Goal: Book appointment/travel/reservation

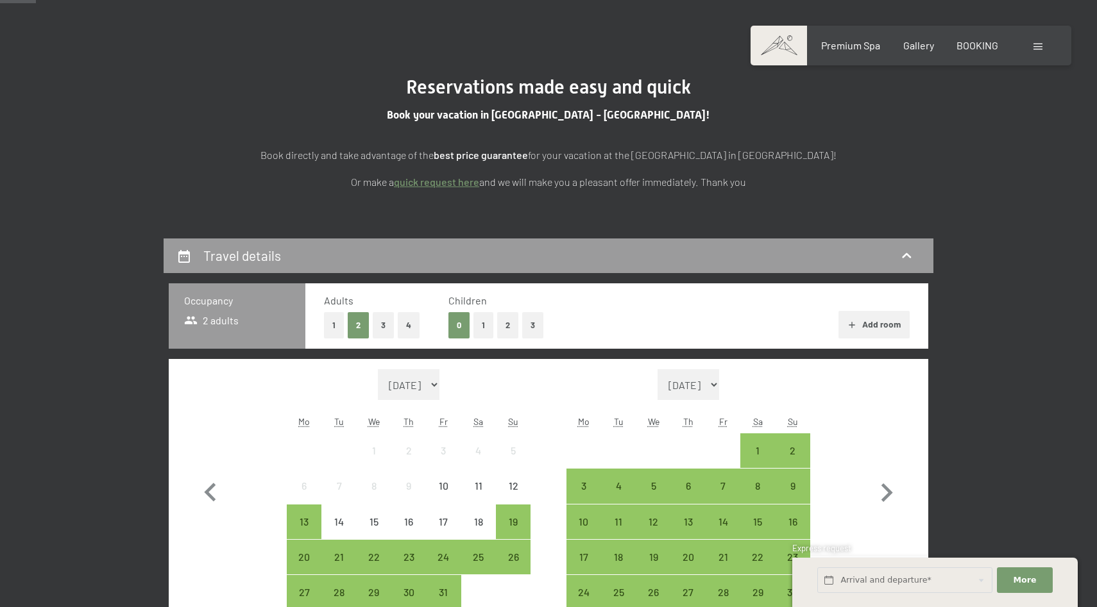
scroll to position [245, 0]
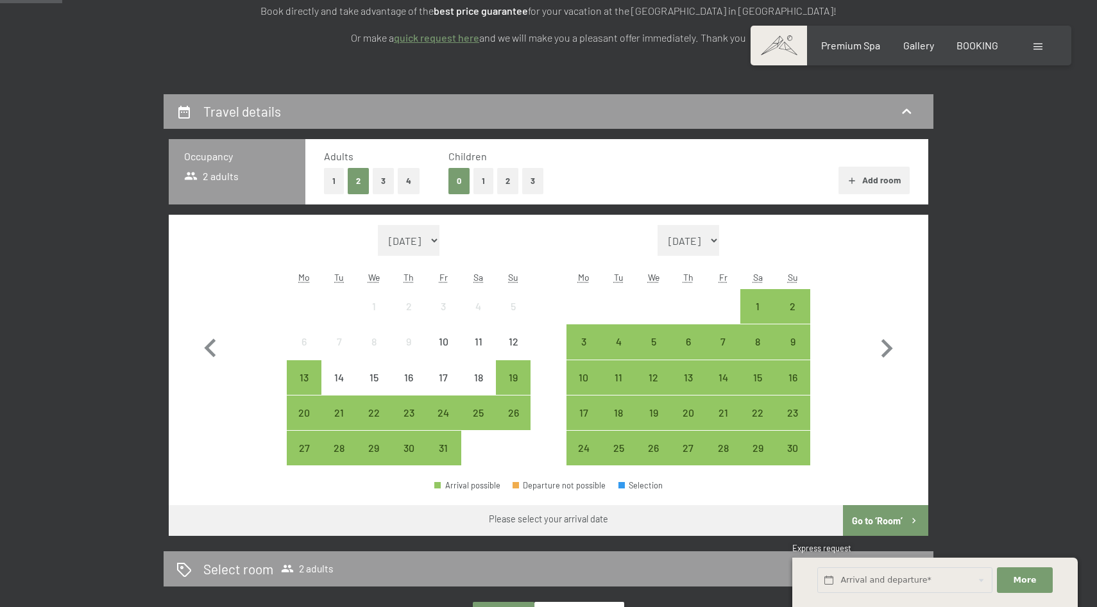
click at [507, 187] on button "2" at bounding box center [507, 181] width 21 height 26
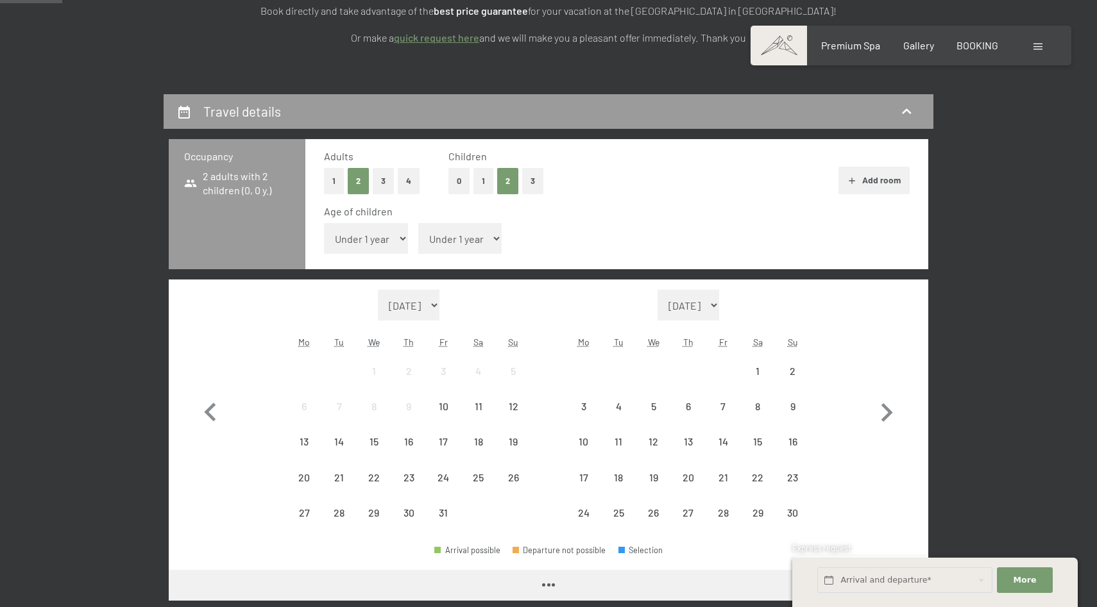
click at [378, 241] on select "Under 1 year 1 year 2 years 3 years 4 years 5 years 6 years 7 years 8 years 9 y…" at bounding box center [366, 238] width 84 height 31
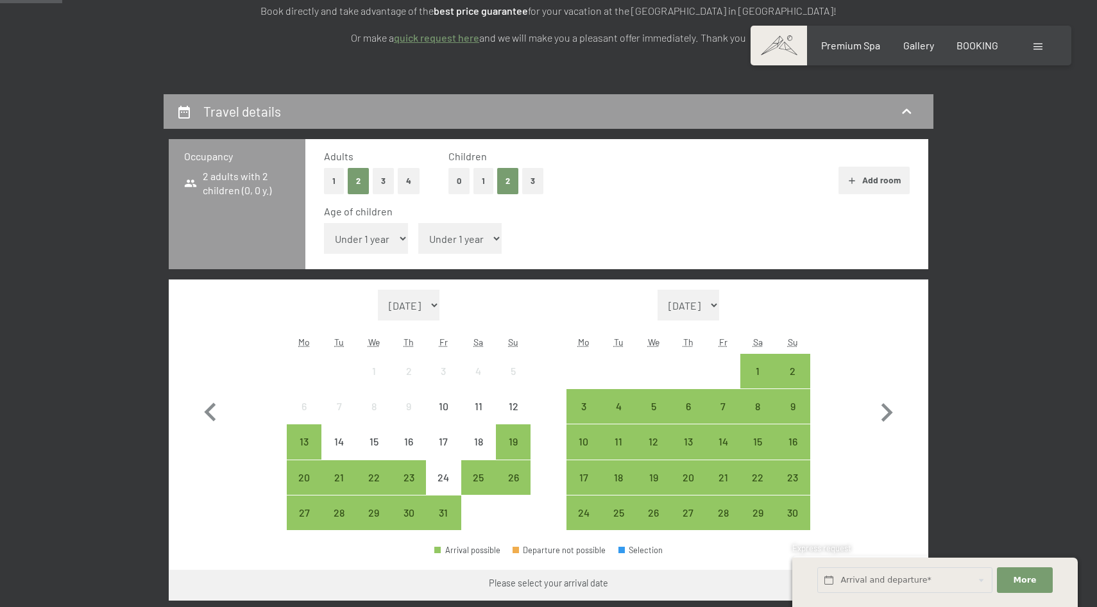
select select "6"
click at [324, 223] on select "Under 1 year 1 year 2 years 3 years 4 years 5 years 6 years 7 years 8 years 9 y…" at bounding box center [366, 238] width 84 height 31
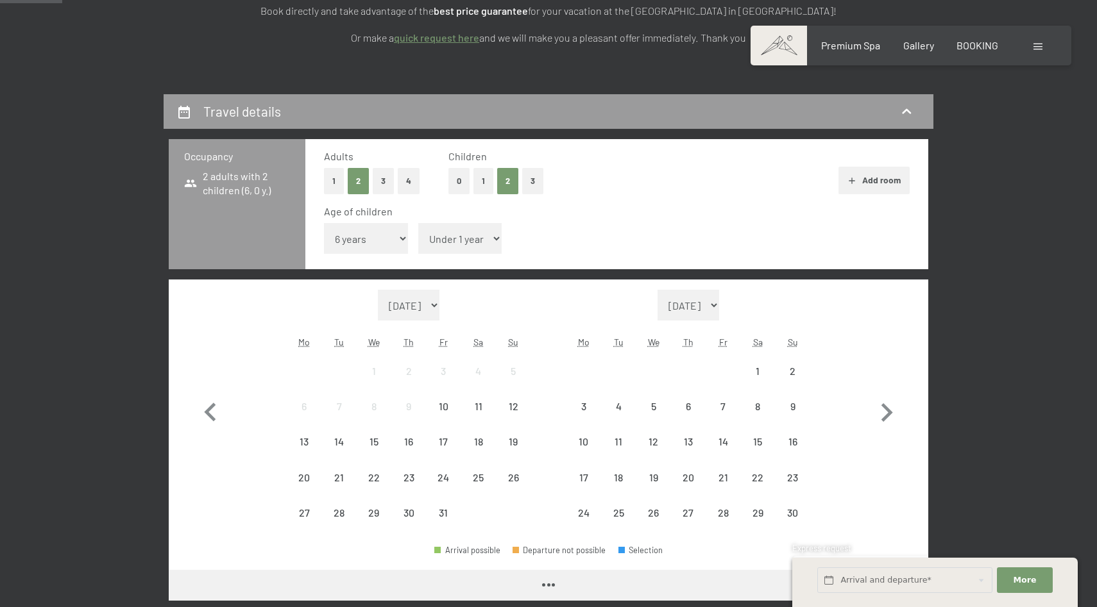
click at [479, 229] on select "Under 1 year 1 year 2 years 3 years 4 years 5 years 6 years 7 years 8 years 9 y…" at bounding box center [460, 238] width 84 height 31
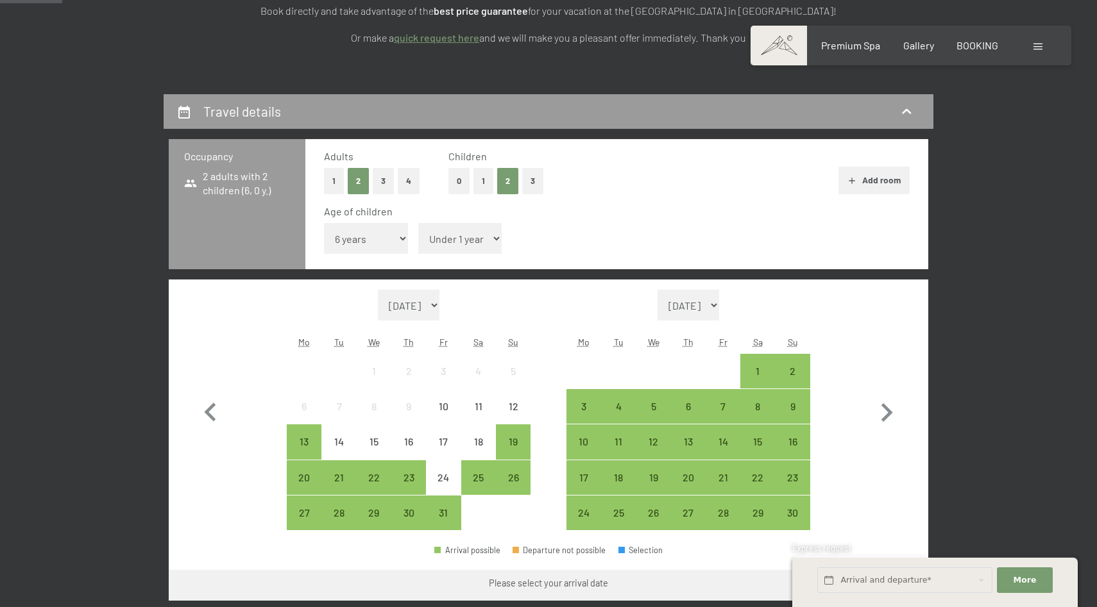
select select "8"
click at [418, 223] on select "Under 1 year 1 year 2 years 3 years 4 years 5 years 6 years 7 years 8 years 9 y…" at bounding box center [460, 238] width 84 height 31
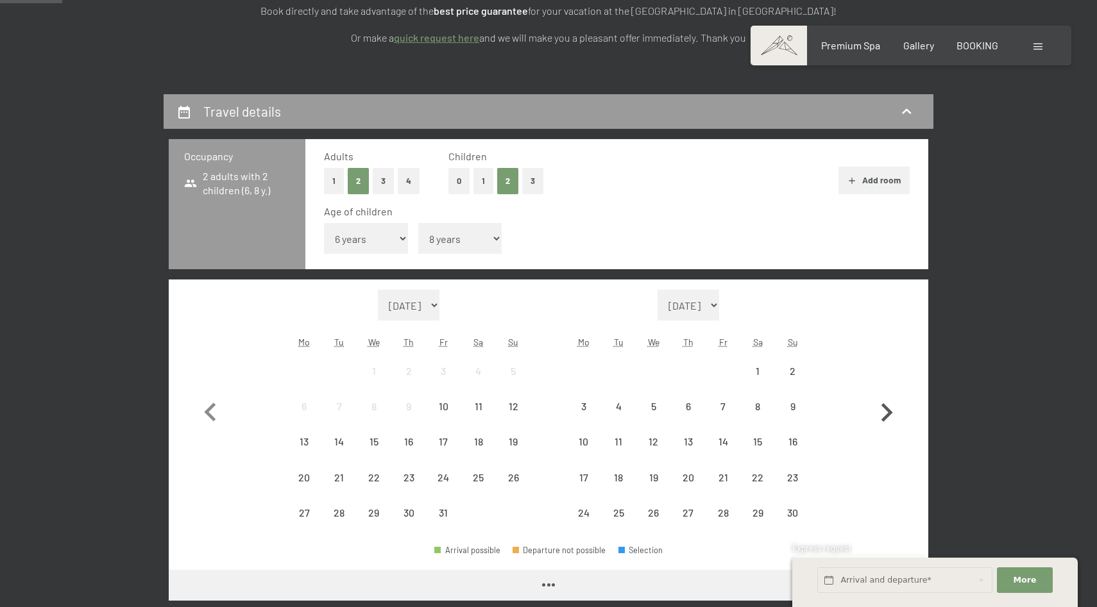
click at [888, 409] on icon "button" at bounding box center [887, 412] width 12 height 19
select select "2025-11-01"
select select "2025-12-01"
select select "2025-11-01"
select select "2025-12-01"
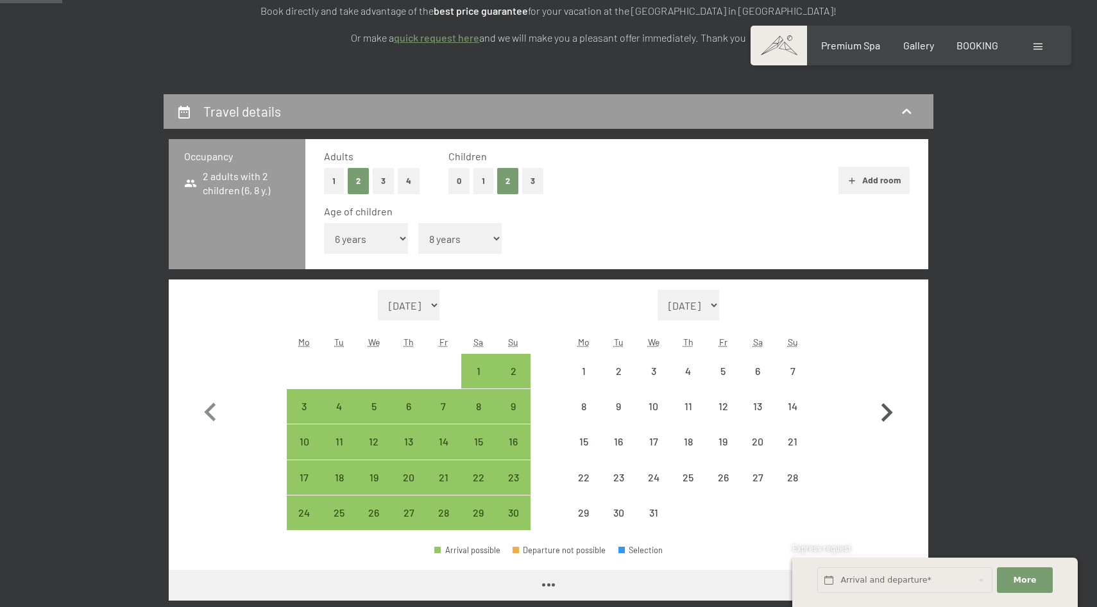
select select "2025-11-01"
select select "2025-12-01"
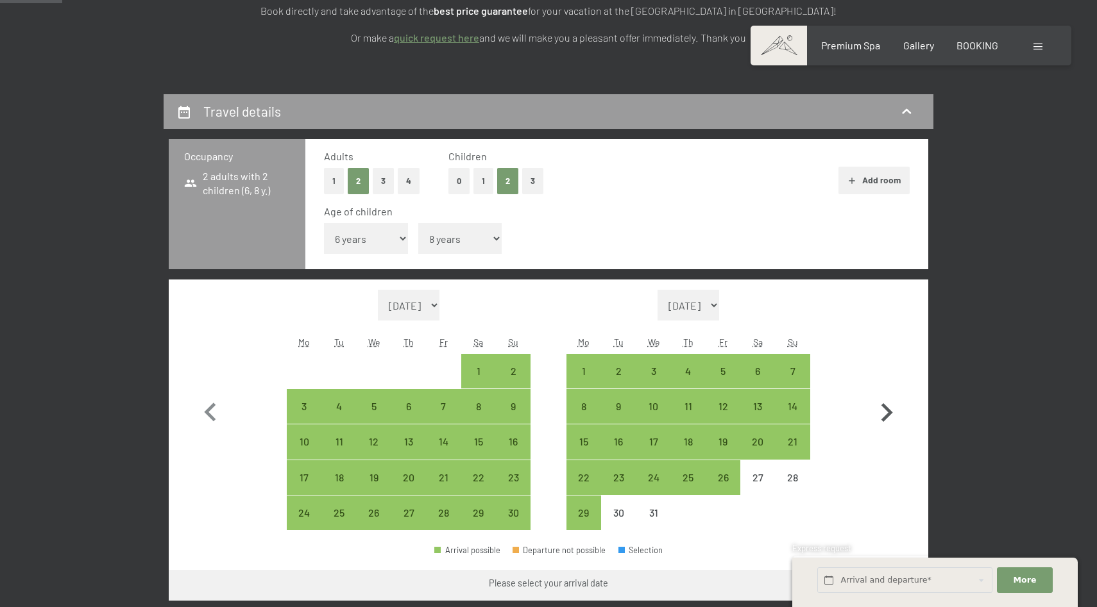
click at [888, 413] on icon "button" at bounding box center [886, 412] width 37 height 37
select select "2025-12-01"
select select "2026-01-01"
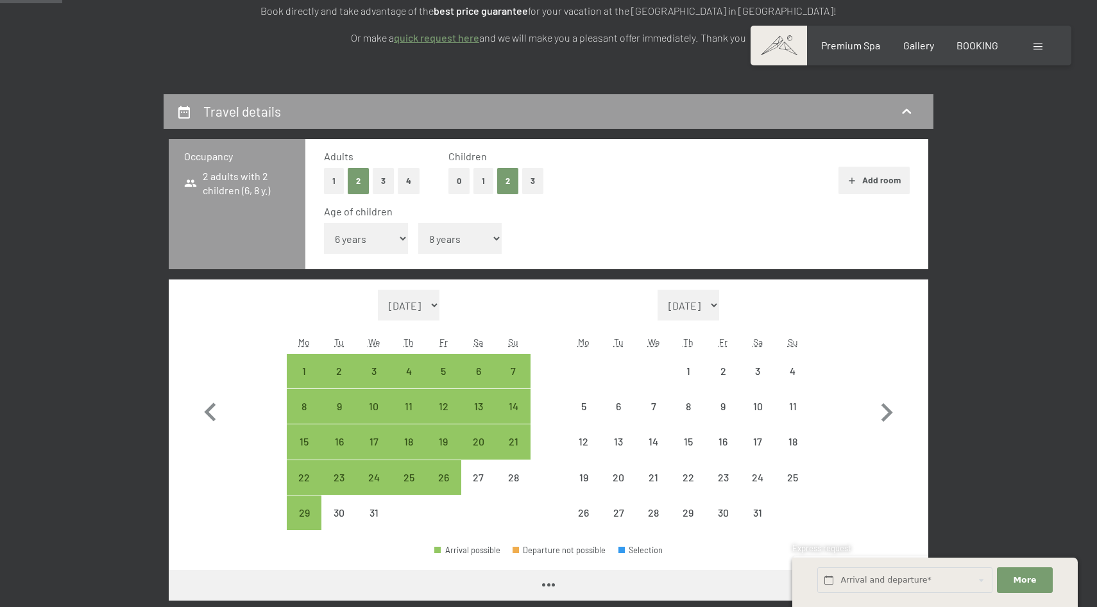
select select "2025-12-01"
select select "2026-01-01"
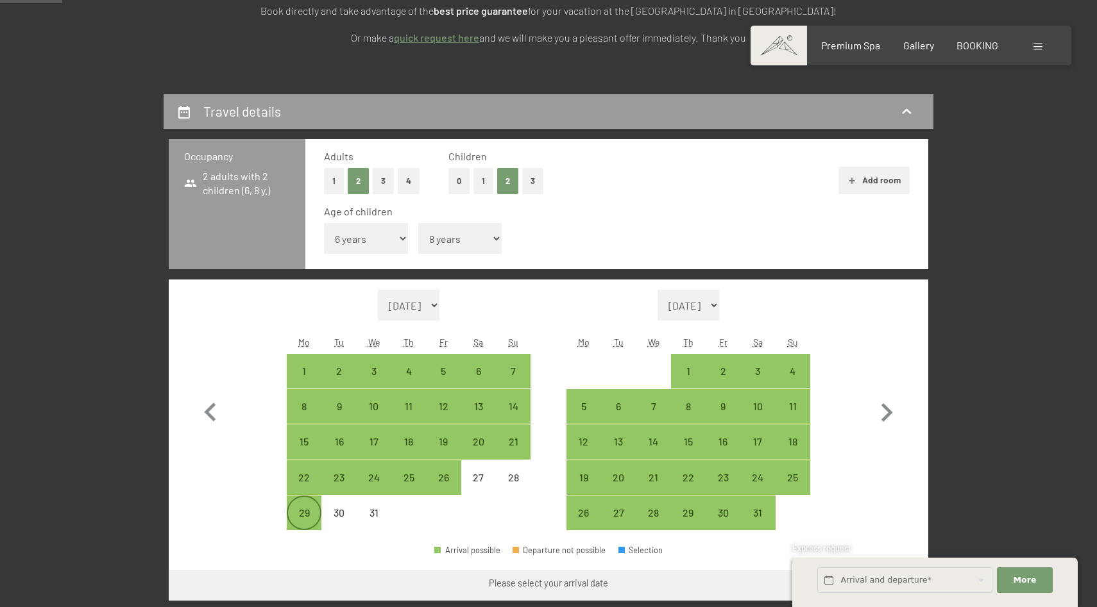
click at [314, 512] on div "29" at bounding box center [304, 524] width 32 height 32
select select "2025-12-01"
select select "2026-01-01"
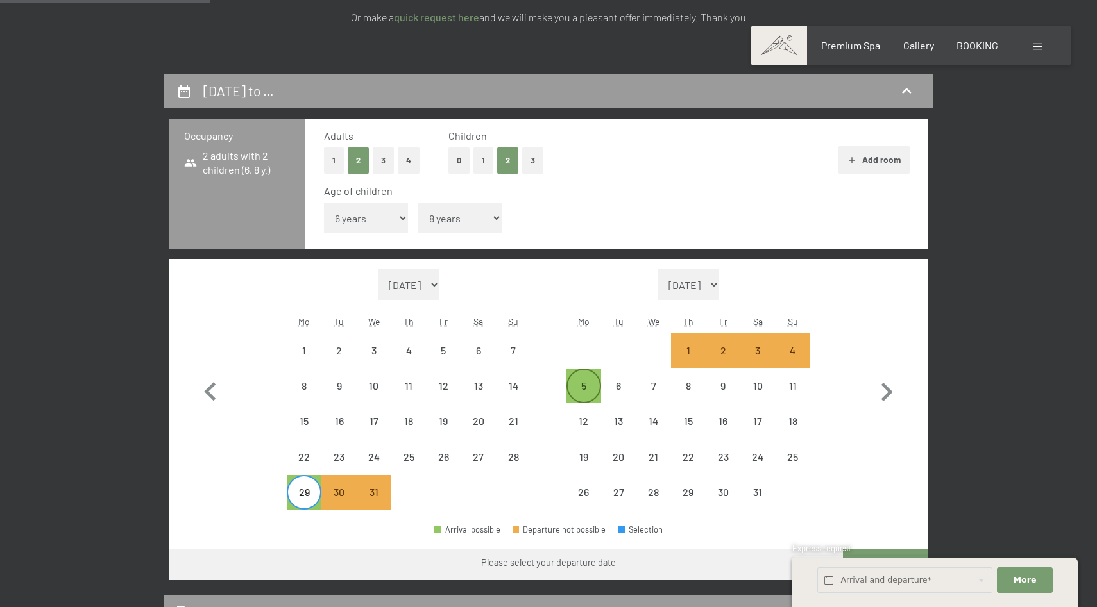
scroll to position [269, 0]
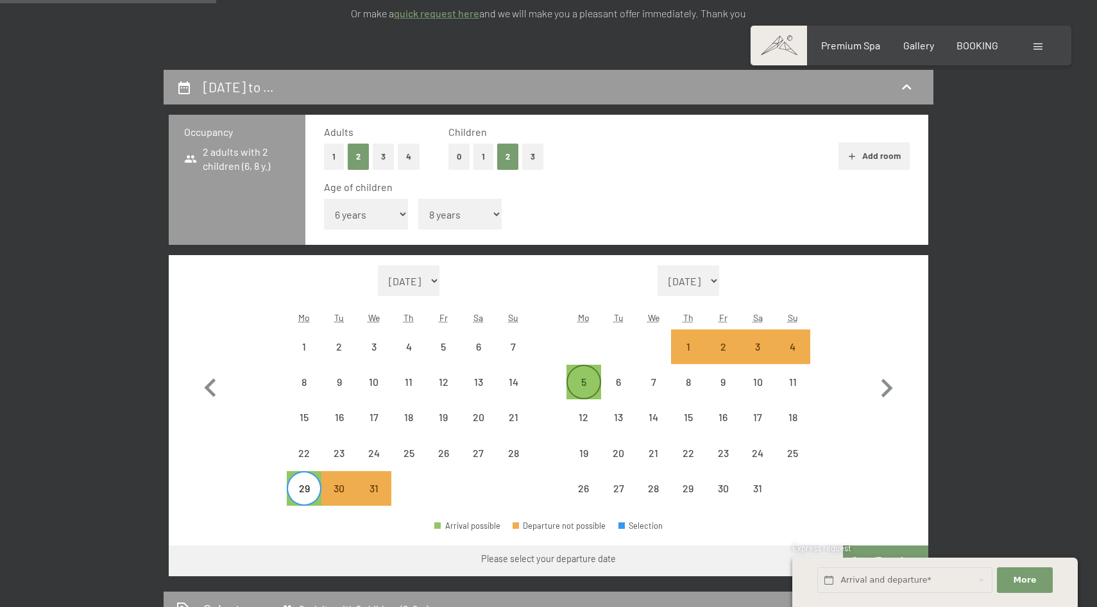
click at [583, 397] on div "5" at bounding box center [584, 393] width 32 height 32
select select "2025-12-01"
select select "2026-01-01"
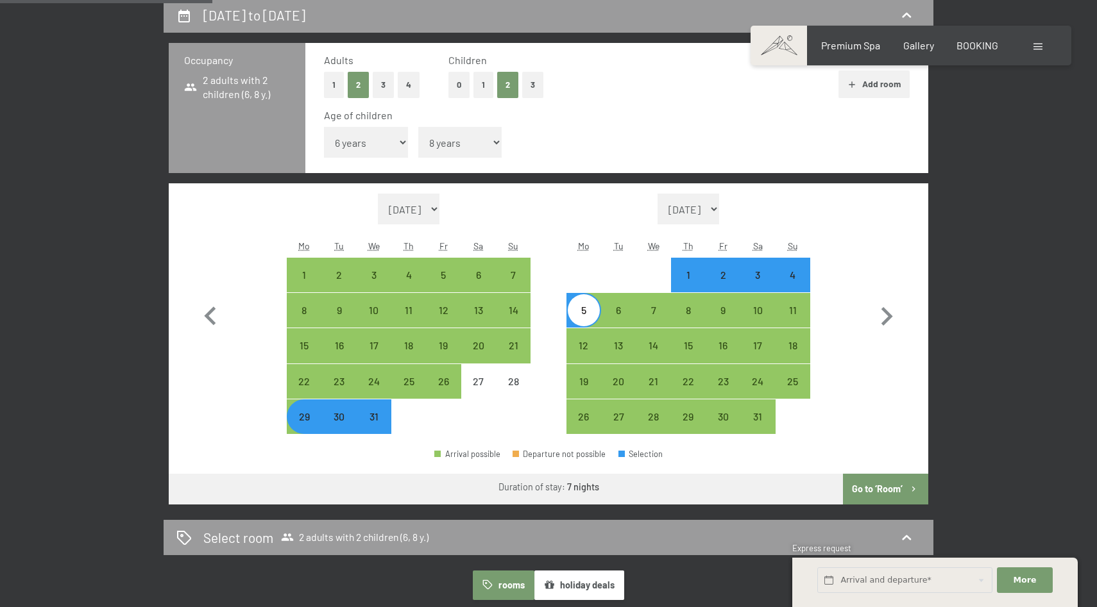
scroll to position [354, 0]
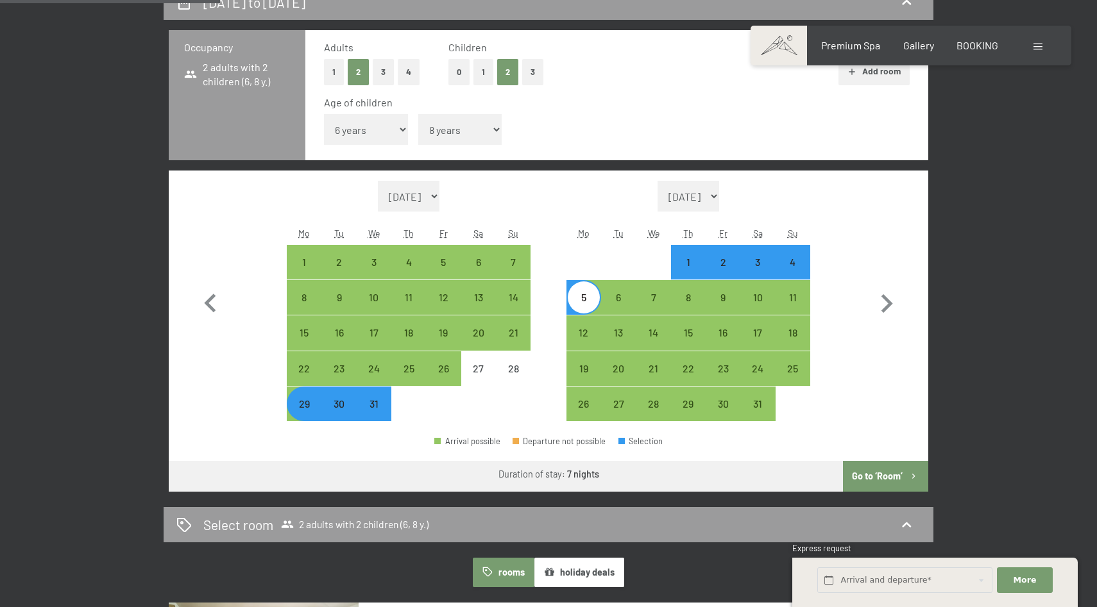
click at [874, 474] on button "Go to ‘Room’" at bounding box center [885, 476] width 85 height 31
select select "2025-12-01"
select select "2026-01-01"
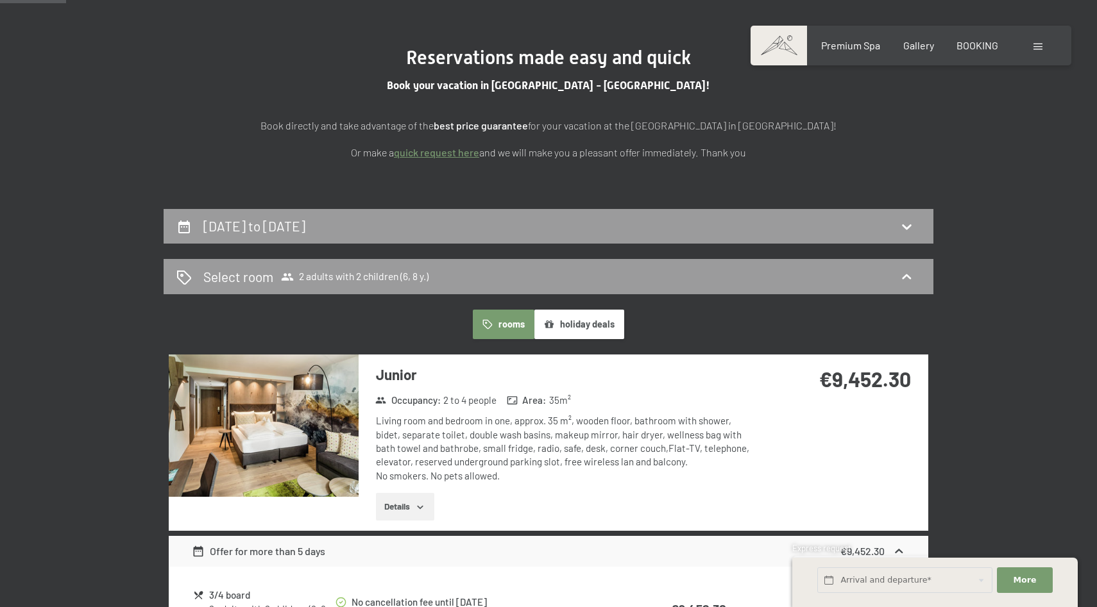
scroll to position [0, 0]
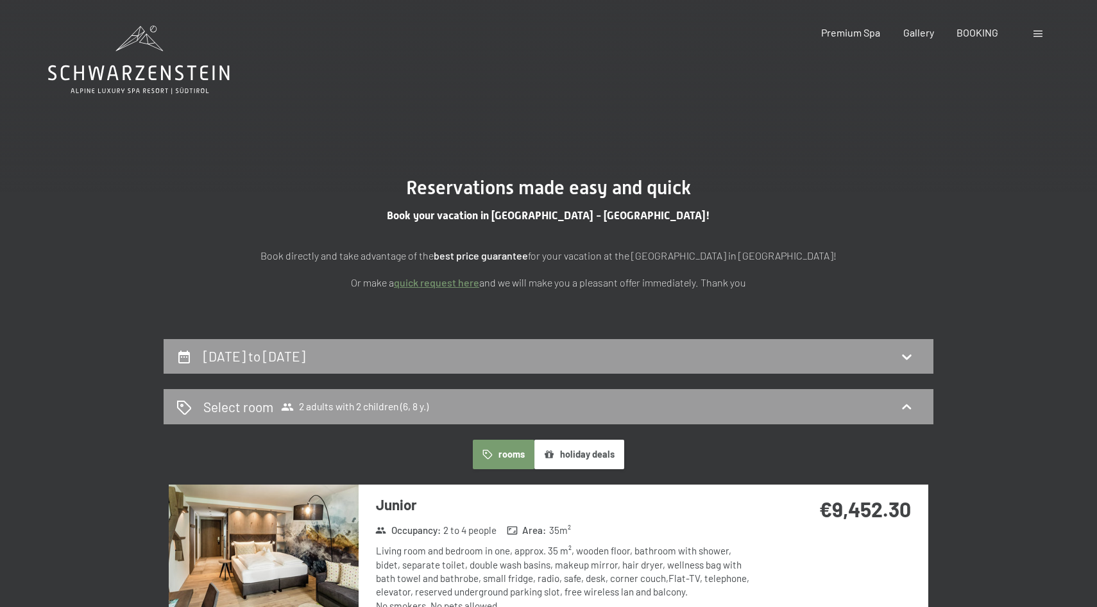
click at [160, 62] on icon at bounding box center [139, 60] width 182 height 69
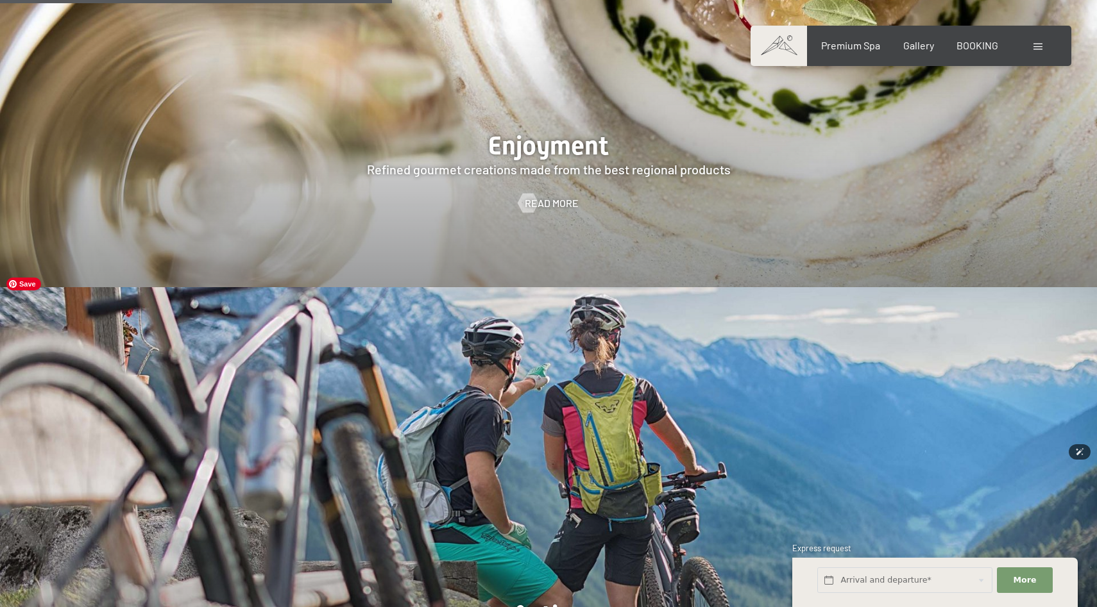
scroll to position [2389, 0]
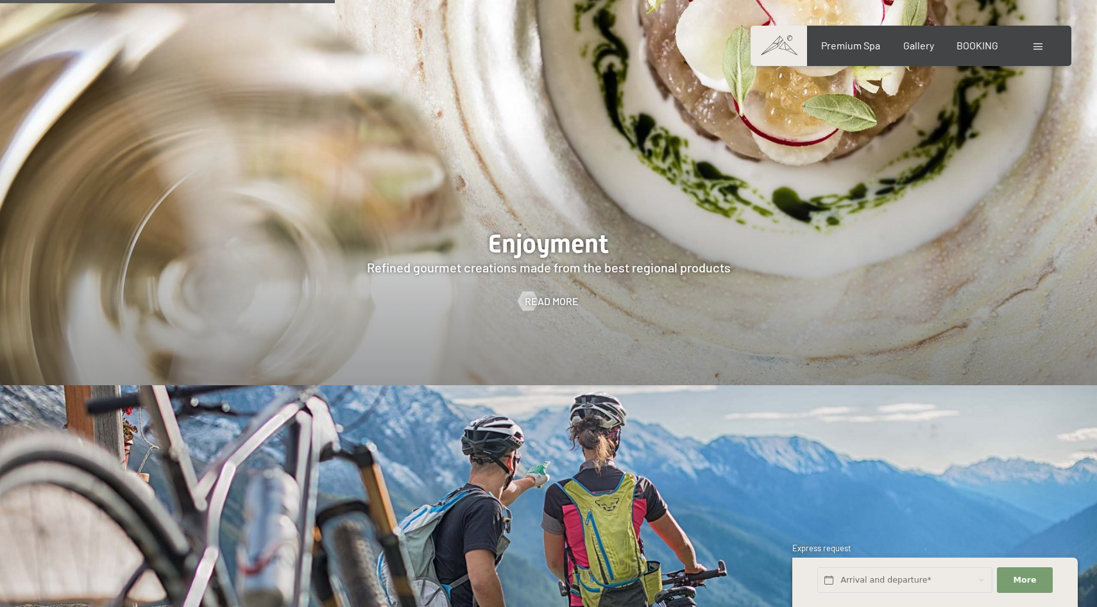
click at [983, 38] on div "Booking Enquiries Premium Spa Gallery BOOKING DE IT EN Vouchers Gallery Enquiri…" at bounding box center [910, 45] width 269 height 14
click at [977, 47] on span "BOOKING" at bounding box center [977, 43] width 42 height 12
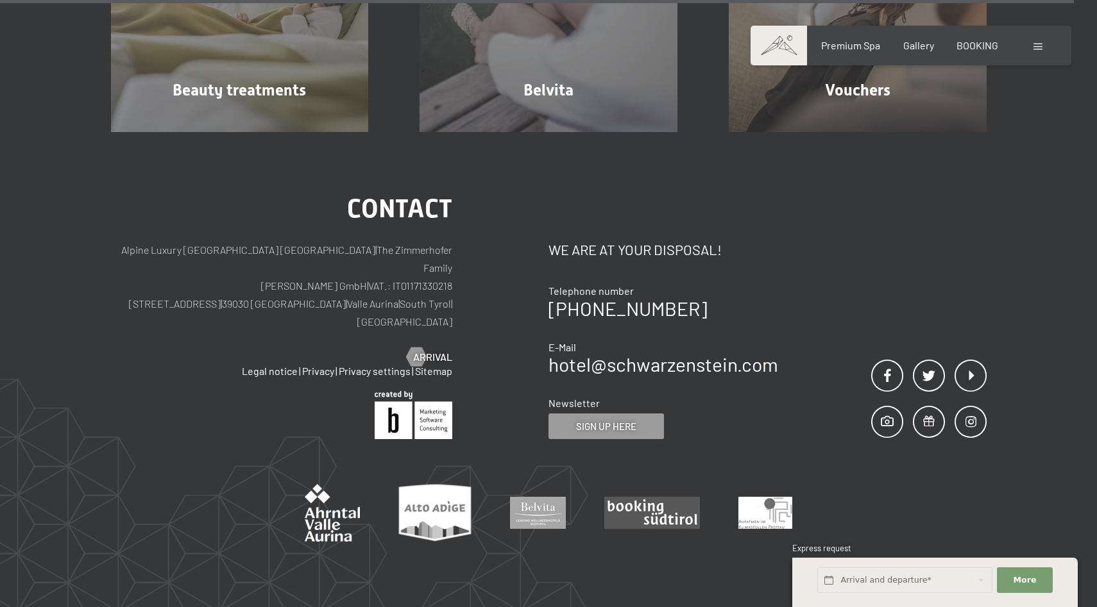
scroll to position [8213, 0]
